Goal: Book appointment/travel/reservation

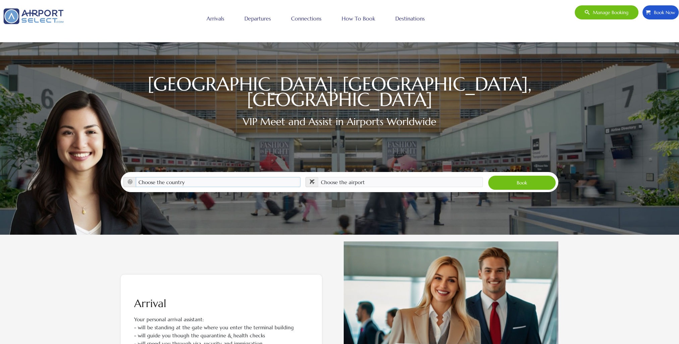
click at [201, 177] on select "Choose the country [GEOGRAPHIC_DATA] [GEOGRAPHIC_DATA] [GEOGRAPHIC_DATA] [GEOGR…" at bounding box center [218, 182] width 165 height 10
select select "GBR"
click at [136, 177] on select "Choose the country [GEOGRAPHIC_DATA] [GEOGRAPHIC_DATA] [GEOGRAPHIC_DATA] [GEOGR…" at bounding box center [218, 182] width 165 height 10
click at [363, 177] on select "Choose the airport [GEOGRAPHIC_DATA] (LHR)" at bounding box center [400, 182] width 165 height 10
select select "LHR"
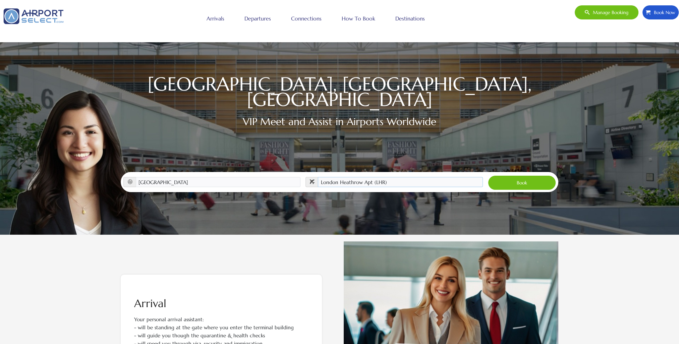
click at [318, 177] on select "Choose the airport [GEOGRAPHIC_DATA] (LHR)" at bounding box center [400, 182] width 165 height 10
click at [536, 175] on button "Book" at bounding box center [522, 182] width 68 height 15
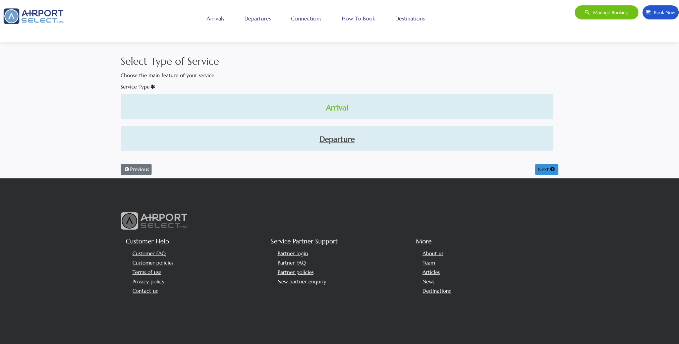
click at [333, 110] on link "Arrival" at bounding box center [337, 107] width 422 height 11
